Goal: Navigation & Orientation: Find specific page/section

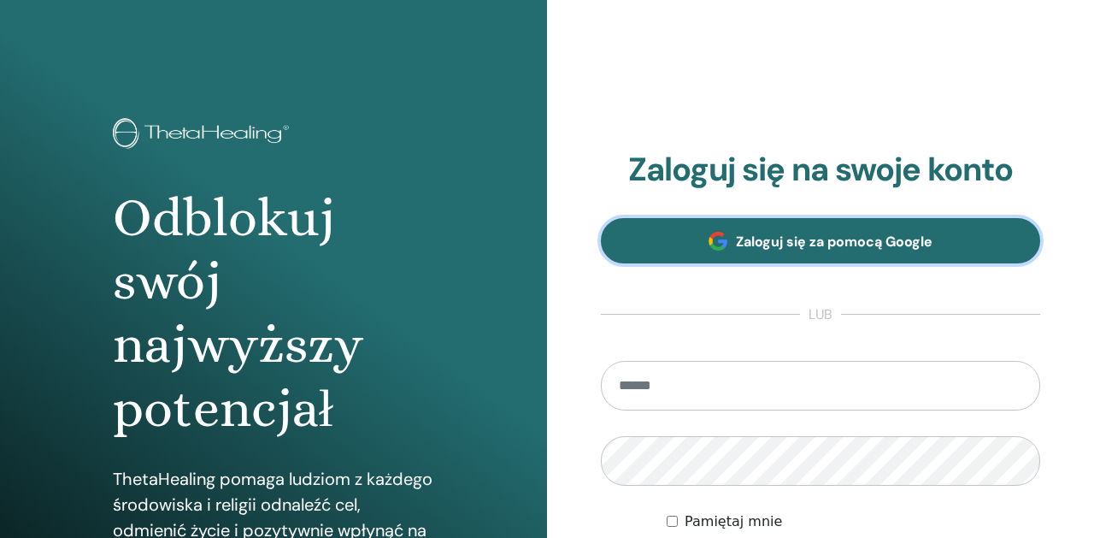
click at [863, 240] on font "Zaloguj się za pomocą Google" at bounding box center [834, 241] width 197 height 18
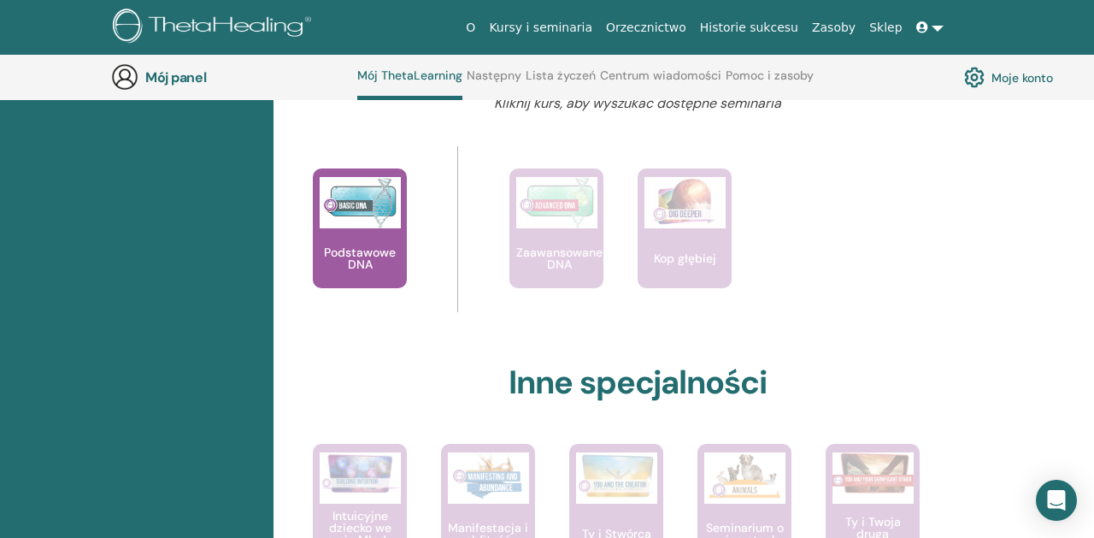
scroll to position [718, 0]
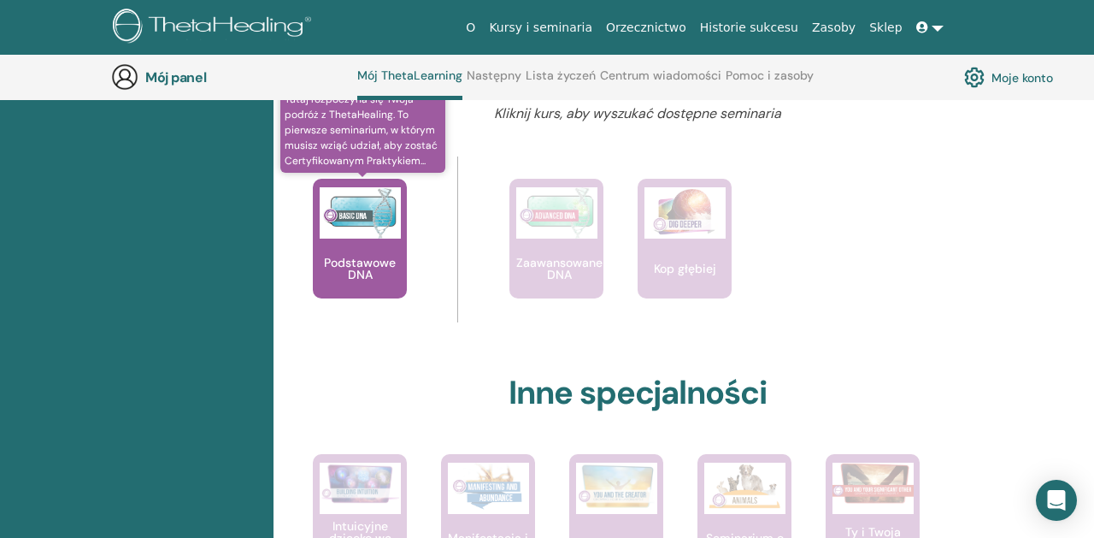
click at [368, 247] on div "Podstawowe DNA" at bounding box center [360, 239] width 94 height 120
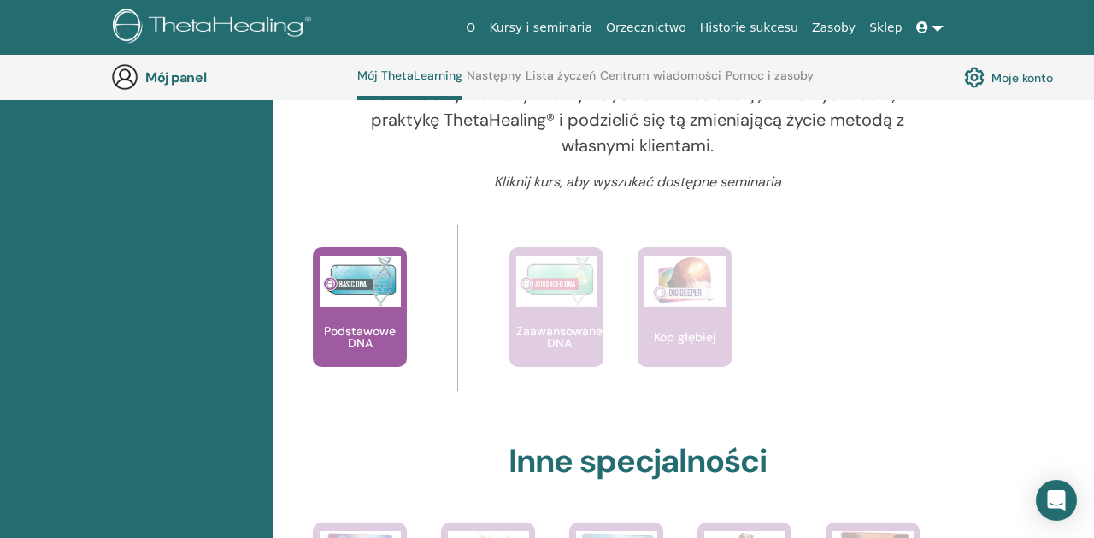
scroll to position [640, 0]
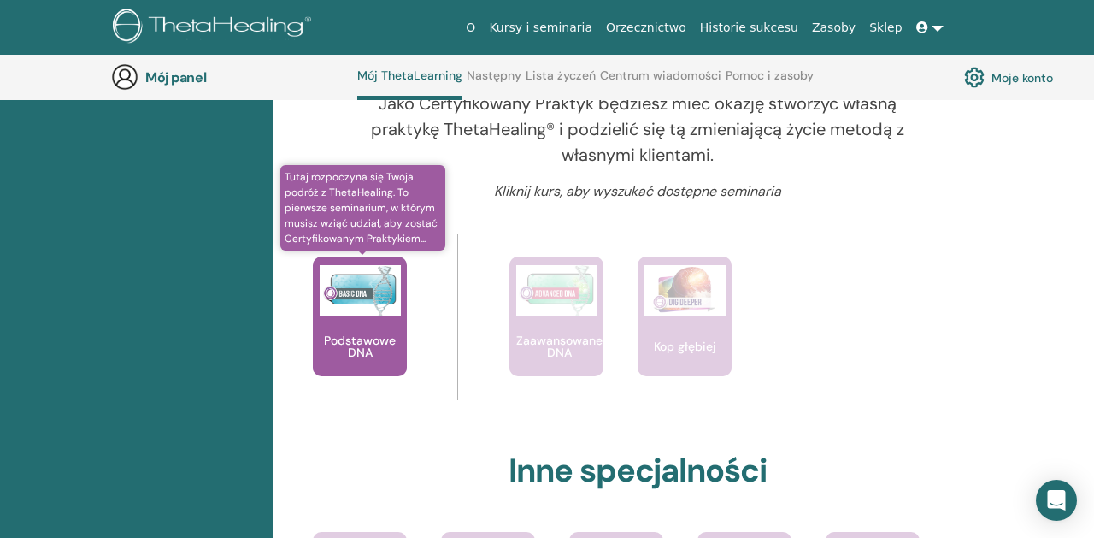
click at [376, 311] on img at bounding box center [360, 290] width 81 height 51
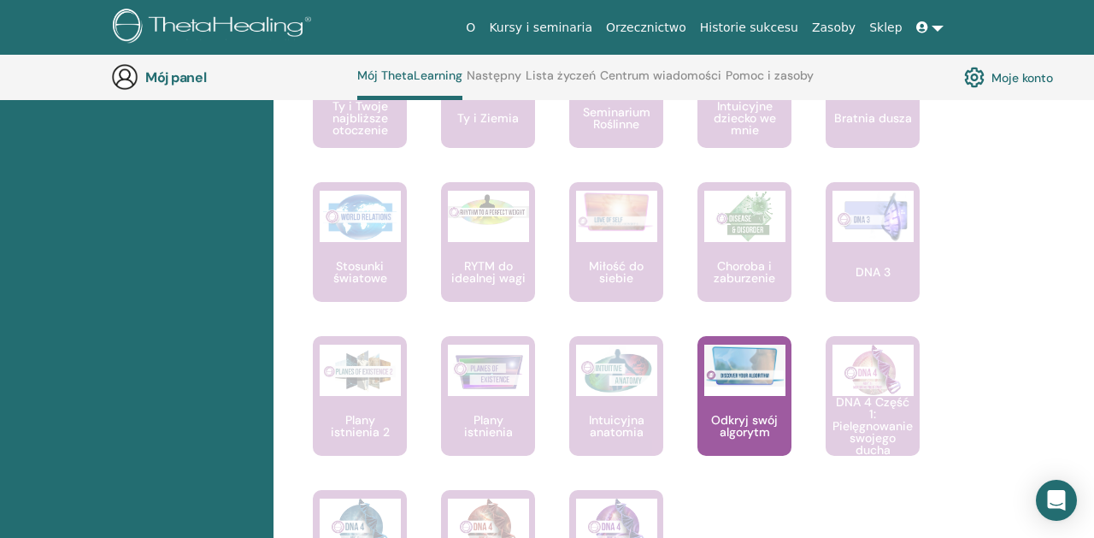
scroll to position [1307, 0]
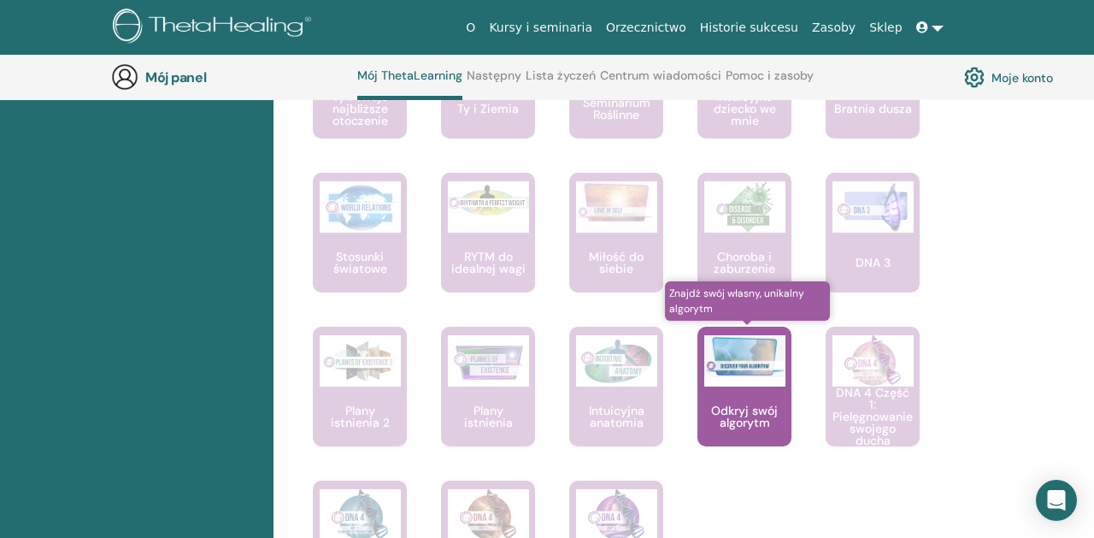
click at [768, 403] on font "Odkryj swój algorytm" at bounding box center [744, 416] width 67 height 27
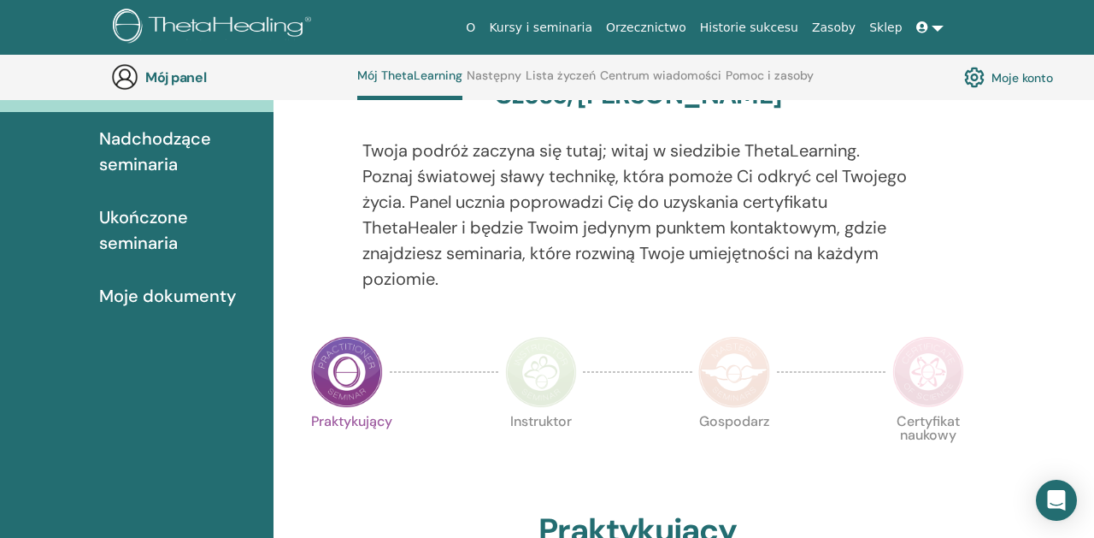
scroll to position [66, 0]
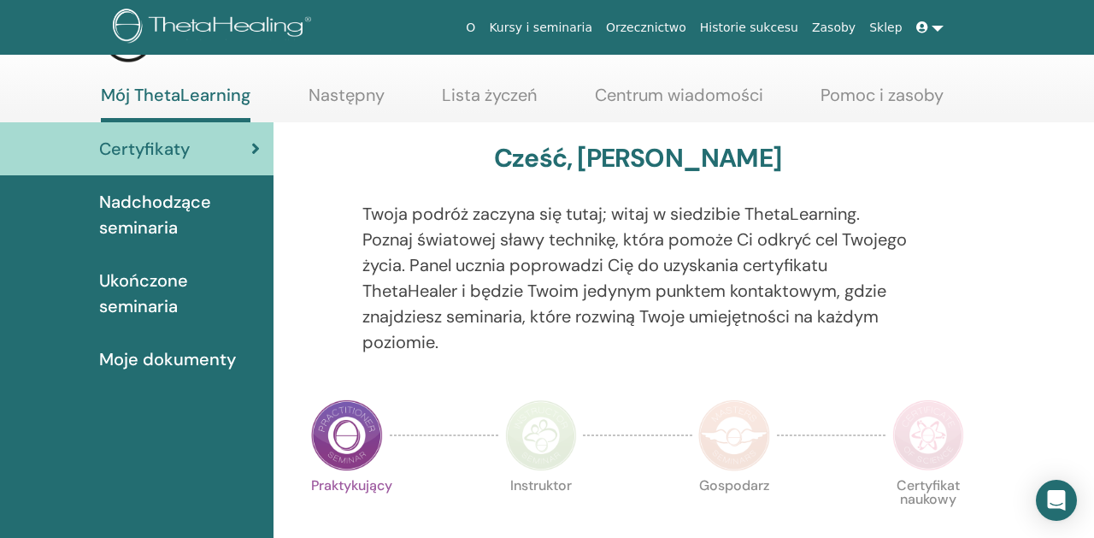
click at [156, 356] on font "Moje dokumenty" at bounding box center [167, 359] width 137 height 22
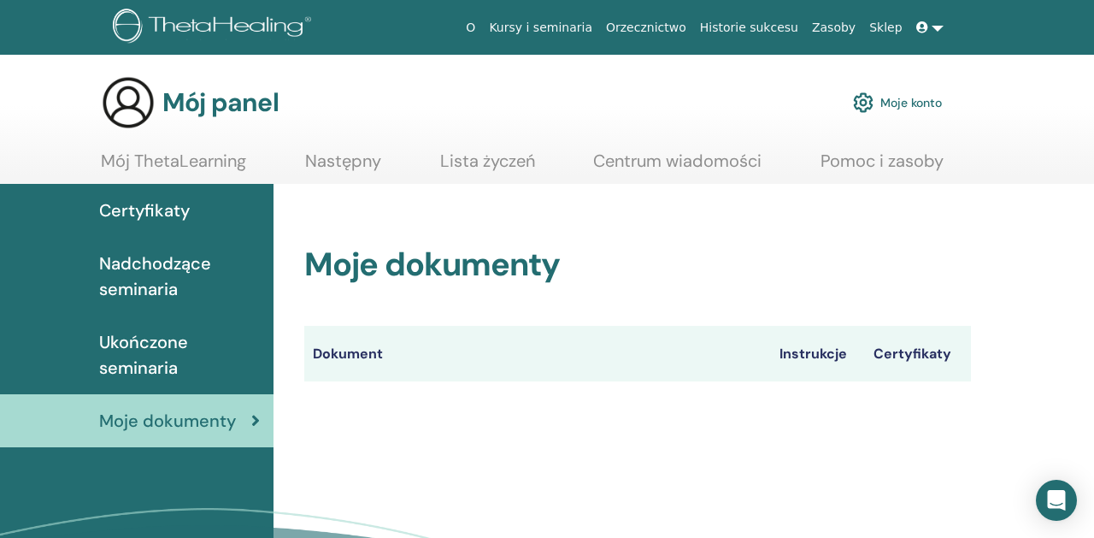
click at [149, 356] on font "Ukończone seminaria" at bounding box center [143, 355] width 89 height 48
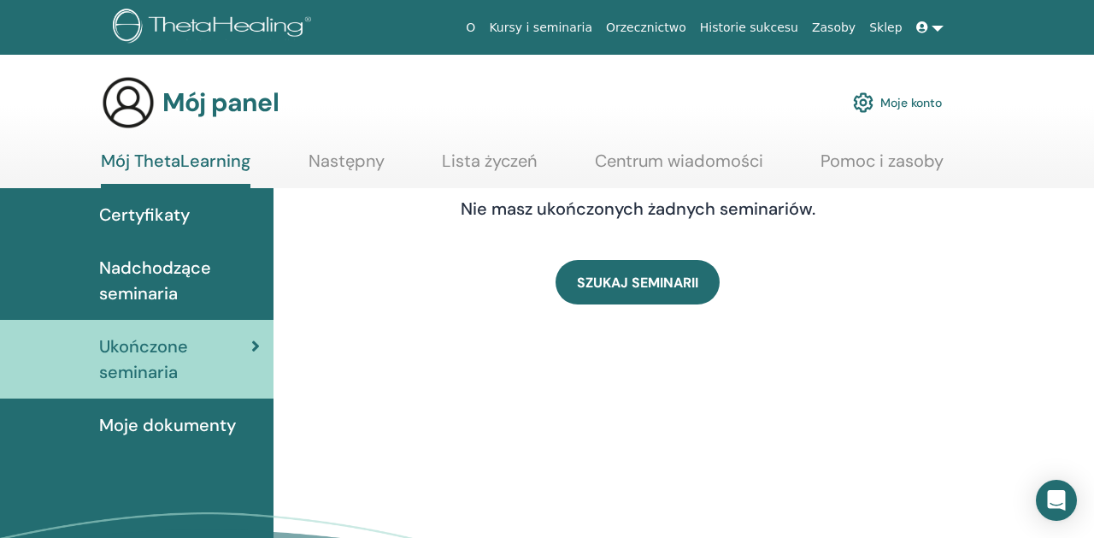
click at [152, 283] on font "Nadchodzące seminaria" at bounding box center [155, 280] width 112 height 48
